Goal: Find specific page/section: Find specific page/section

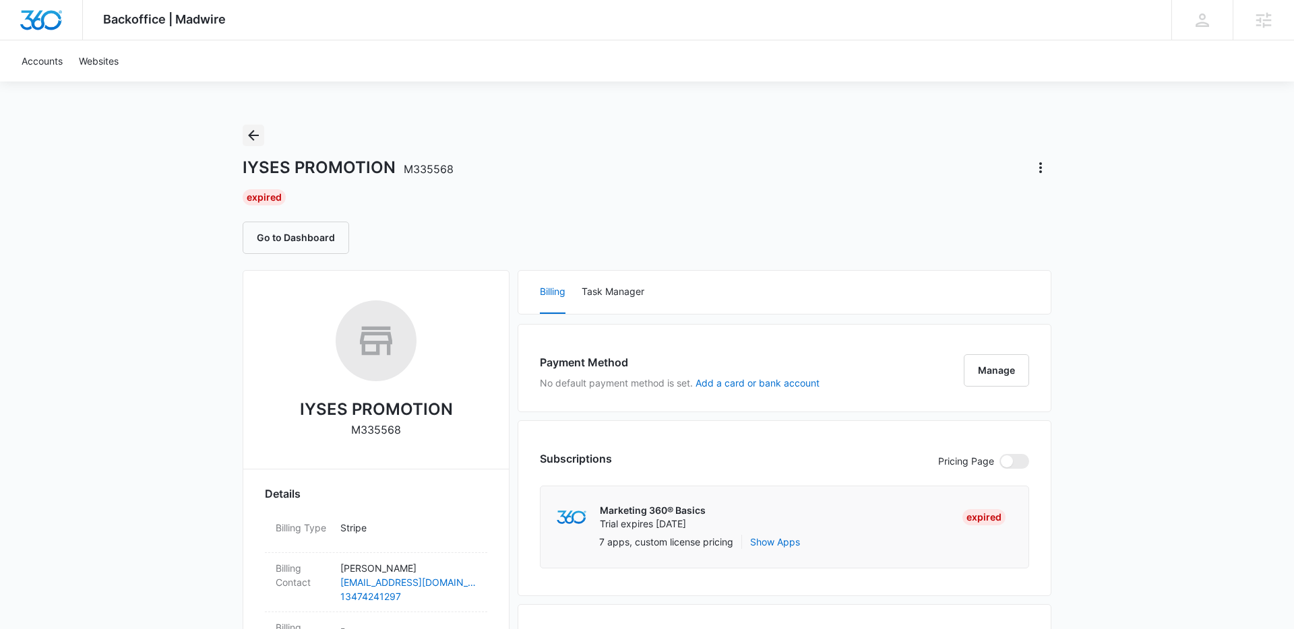
click at [253, 139] on icon "Back" at bounding box center [253, 135] width 11 height 11
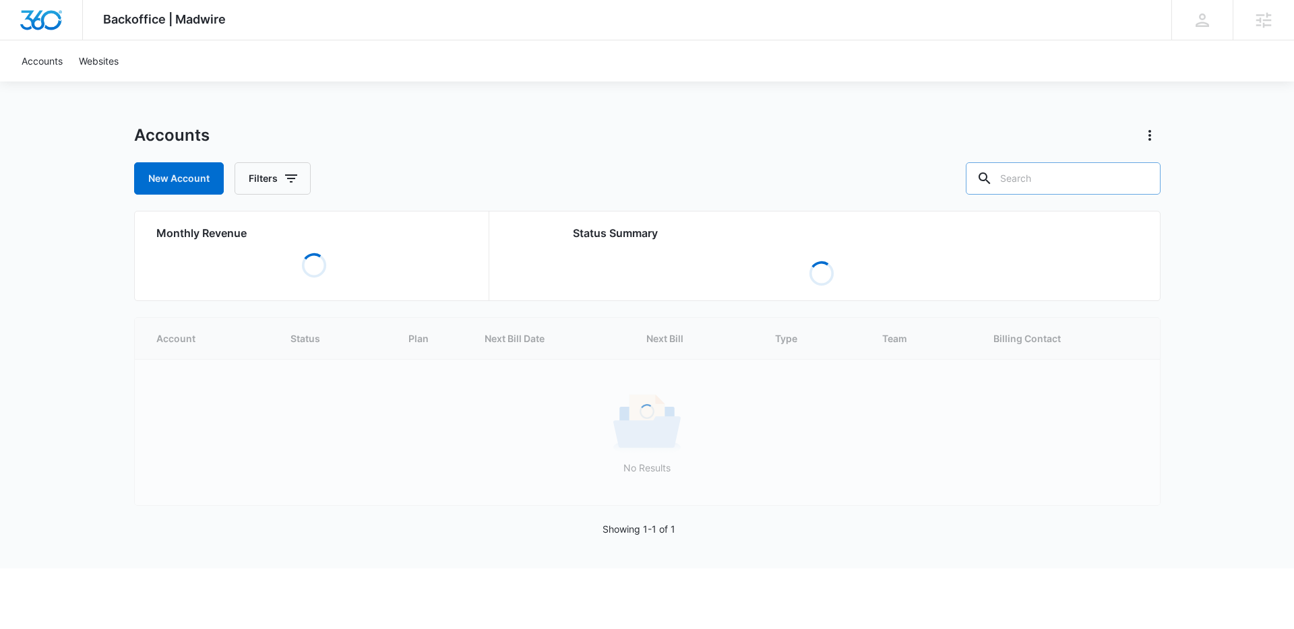
click at [1064, 193] on input "text" at bounding box center [1063, 178] width 195 height 32
click at [1063, 180] on input "text" at bounding box center [1063, 178] width 195 height 32
paste input "YCI Reclaimed Hardwood"
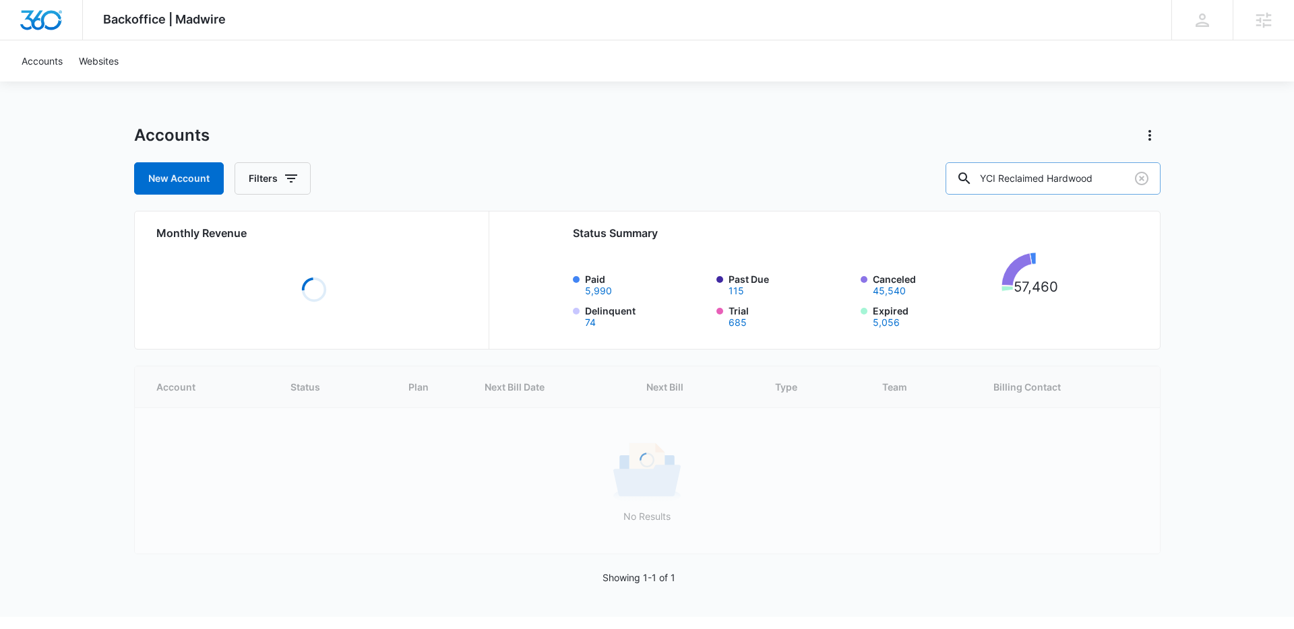
type input "YCI Reclaimed Hardwood"
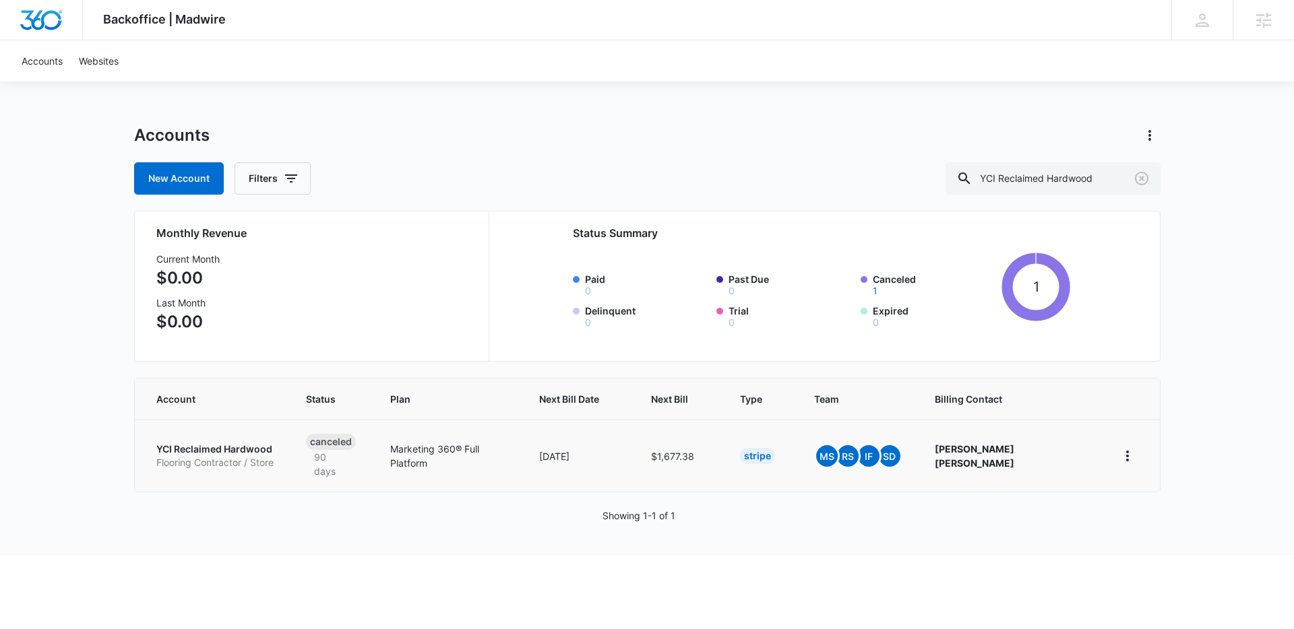
click at [301, 445] on td "Canceled 90 days" at bounding box center [332, 456] width 84 height 72
click at [264, 456] on p "Flooring Contractor / Store" at bounding box center [214, 462] width 117 height 13
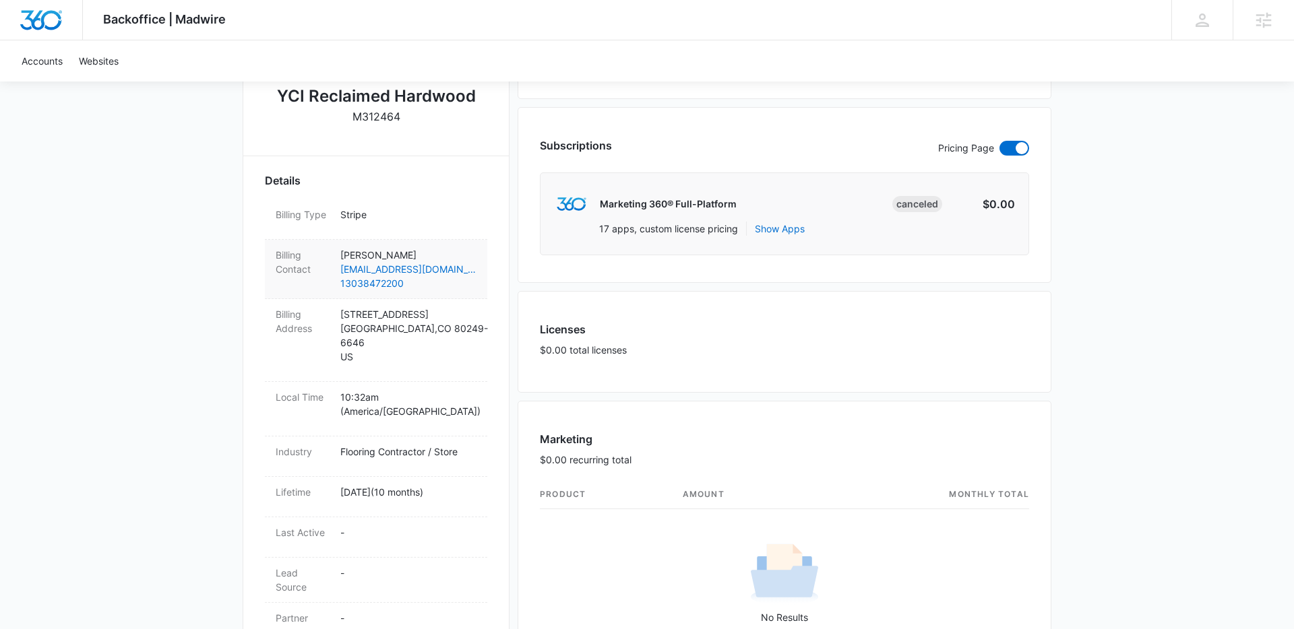
scroll to position [309, 0]
